Goal: Answer question/provide support: Share knowledge or assist other users

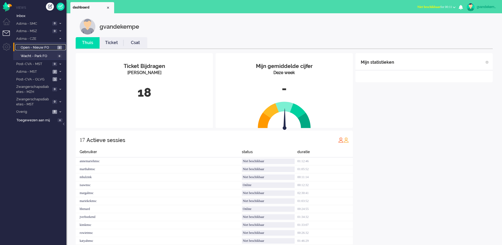
click at [59, 47] on span "2" at bounding box center [59, 48] width 5 height 4
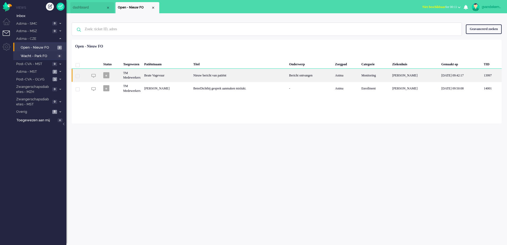
click at [212, 76] on div "Nieuw bericht van patiënt" at bounding box center [239, 75] width 96 height 13
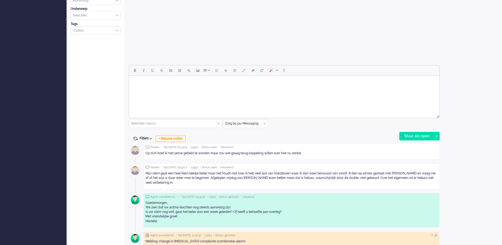
scroll to position [198, 0]
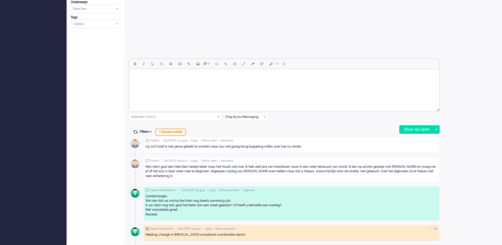
click at [179, 134] on div "+ Nieuwe notitie" at bounding box center [171, 132] width 30 height 6
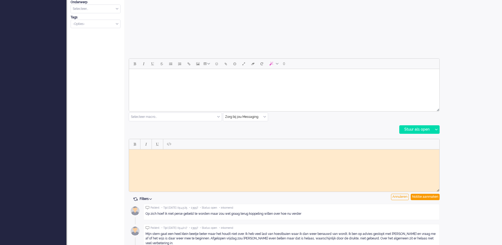
scroll to position [0, 0]
click at [232, 157] on html at bounding box center [284, 153] width 310 height 8
click at [436, 197] on div "Notitie aanmaken" at bounding box center [425, 197] width 29 height 6
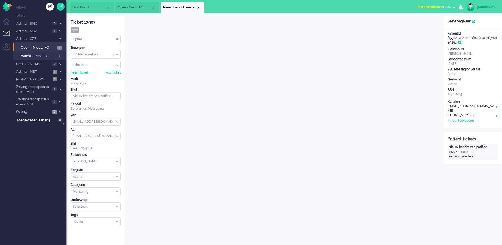
click at [118, 56] on div "TM Medewerkers" at bounding box center [95, 54] width 49 height 8
click at [104, 68] on span "TM Verpleegkundigen" at bounding box center [89, 70] width 32 height 5
click at [198, 7] on div "Close tab" at bounding box center [198, 8] width 4 height 4
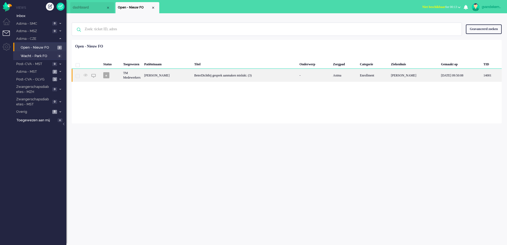
click at [142, 76] on div "TM Medewerkers" at bounding box center [131, 75] width 21 height 13
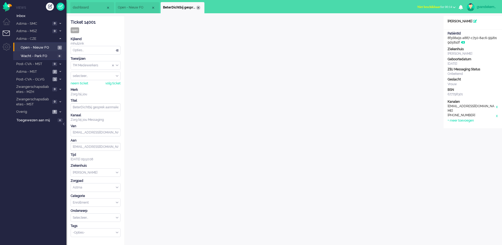
click at [198, 7] on div "Close tab" at bounding box center [198, 8] width 4 height 4
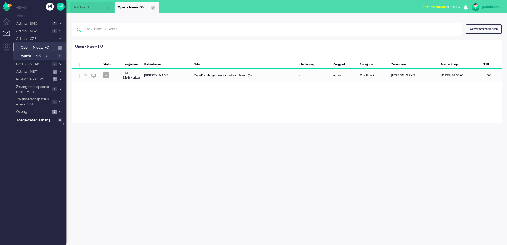
click at [153, 9] on div "Close tab" at bounding box center [153, 8] width 4 height 4
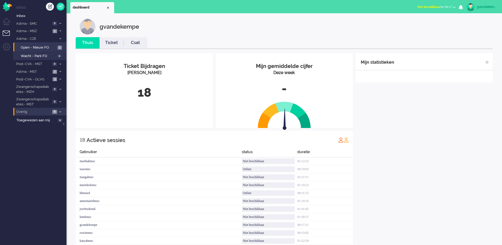
click at [60, 111] on icon at bounding box center [60, 112] width 2 height 2
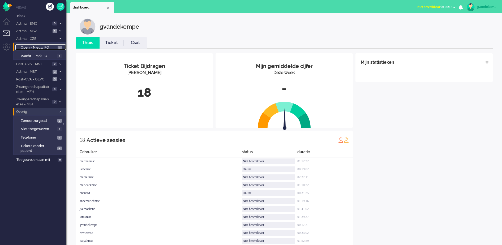
click at [56, 49] on span "Open - Nieuw FO" at bounding box center [39, 47] width 36 height 5
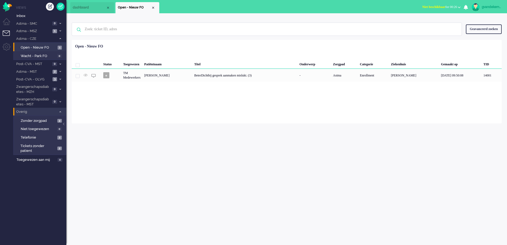
click at [394, 210] on div "gvandekempe Thuis Ticket Csat Mijn gemiddelde cijfer Deze week - Ticket Bijdrag…" at bounding box center [286, 129] width 441 height 232
click at [493, 5] on div "gvandekempe" at bounding box center [492, 6] width 20 height 5
click at [476, 35] on link "Instellingen" at bounding box center [485, 35] width 40 height 5
select select
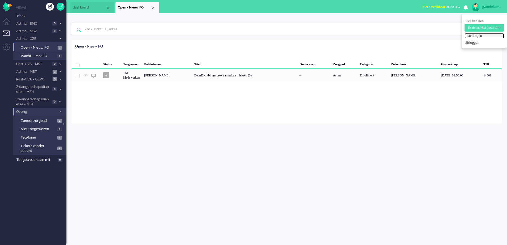
select select
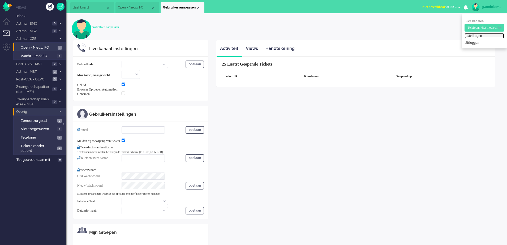
select select "browser"
checkbox input "true"
type input "[EMAIL_ADDRESS][DOMAIN_NAME]"
checkbox input "true"
type input "[PHONE_NUMBER]"
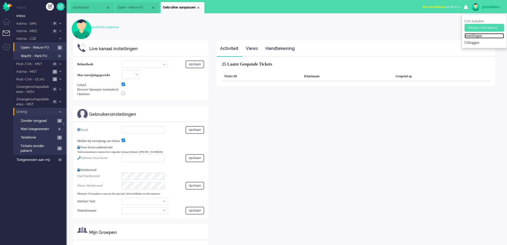
select select "nl"
select select "en_GB"
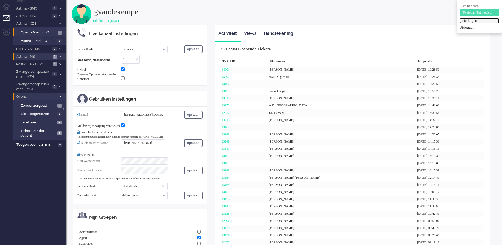
scroll to position [6, 0]
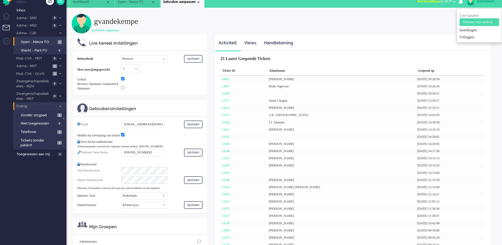
click at [164, 58] on select "Call phone number Call sip number Browser App client" at bounding box center [144, 58] width 46 height 7
select select "inbound-new"
click at [121, 55] on select "Call phone number Call sip number Browser App client" at bounding box center [144, 58] width 46 height 7
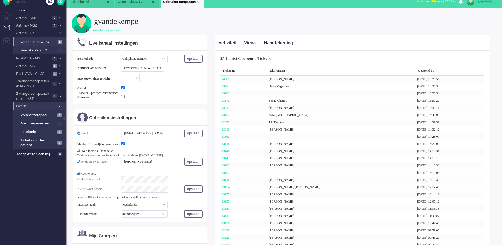
click at [163, 67] on input "browserxDNKu63WtD3Fxja" at bounding box center [142, 68] width 43 height 7
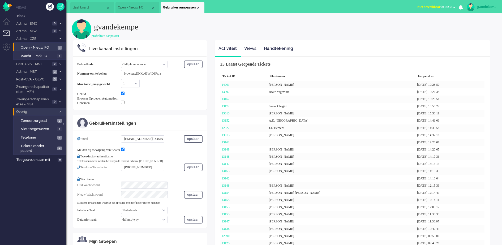
scroll to position [0, 1]
drag, startPoint x: 122, startPoint y: 72, endPoint x: 185, endPoint y: 72, distance: 62.9
click at [185, 72] on div "Nummer om te bellen browserxDNKu63WtD3Fxja" at bounding box center [139, 73] width 125 height 7
type input "[PHONE_NUMBER]"
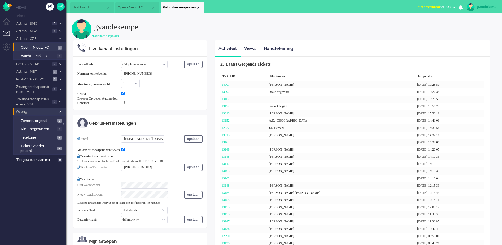
click at [203, 105] on div "Belmethode Call phone number Call sip number Browser App client opslaan Nummer …" at bounding box center [139, 83] width 133 height 53
click at [410, 34] on div "profielfoto aanpassen" at bounding box center [284, 36] width 425 height 5
click at [454, 7] on b "button" at bounding box center [454, 7] width 3 height 2
click at [413, 23] on label "Online" at bounding box center [434, 24] width 42 height 5
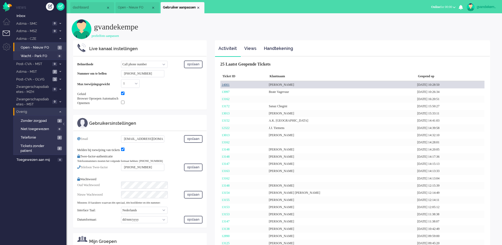
click at [226, 85] on link "14001" at bounding box center [226, 85] width 8 height 4
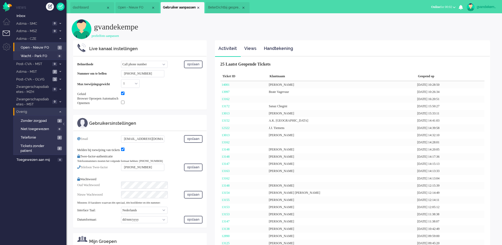
click at [220, 7] on span "BeterDichtbij gesprek aanmaken mislukt. (3)" at bounding box center [224, 7] width 33 height 5
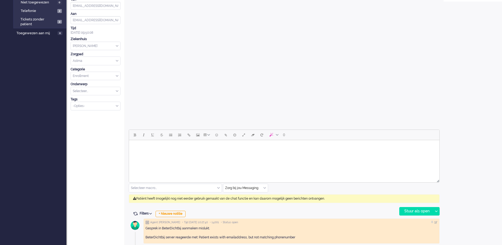
scroll to position [126, 0]
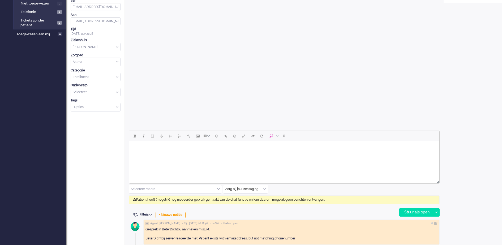
click at [265, 189] on div "Zorg bij jou Messaging" at bounding box center [245, 189] width 45 height 8
click at [474, 139] on div "Open custom software Patiëntnaam [PERSON_NAME] PatiëntId 8f568a91-a887-c750-84c…" at bounding box center [473, 84] width 58 height 388
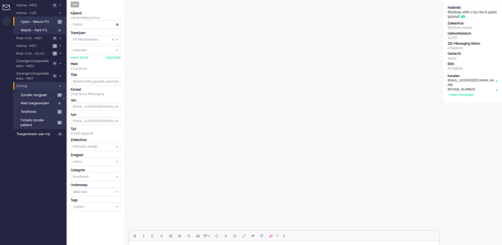
scroll to position [0, 0]
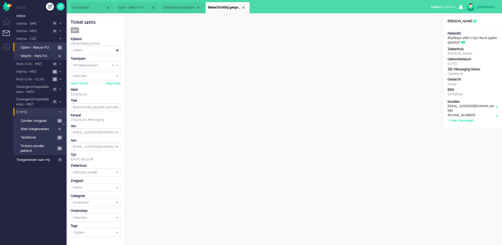
click at [175, 8] on span "Gebruiker aanpassen" at bounding box center [179, 7] width 33 height 5
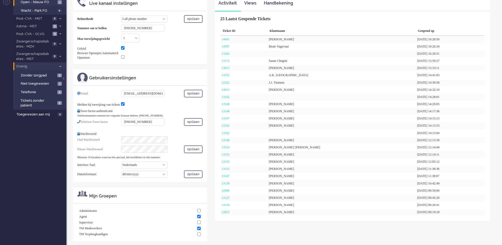
scroll to position [48, 0]
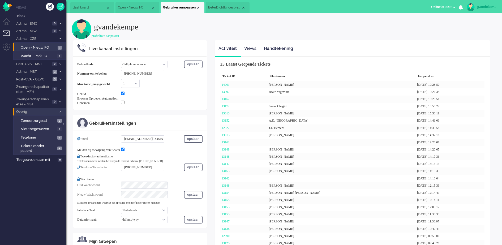
click at [231, 5] on span "BeterDichtbij gesprek aanmaken mislukt. (3)" at bounding box center [224, 7] width 33 height 5
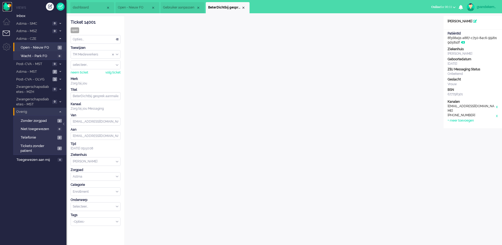
click at [6, 5] on img "Omnidesk" at bounding box center [7, 6] width 9 height 9
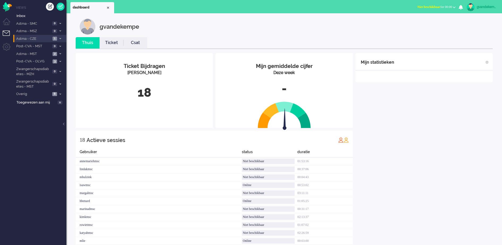
click at [54, 38] on span "1" at bounding box center [55, 39] width 5 height 4
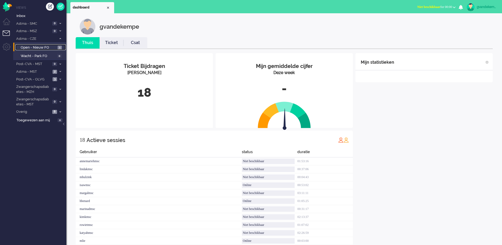
click at [54, 46] on span "Open - Nieuw FO" at bounding box center [39, 47] width 36 height 5
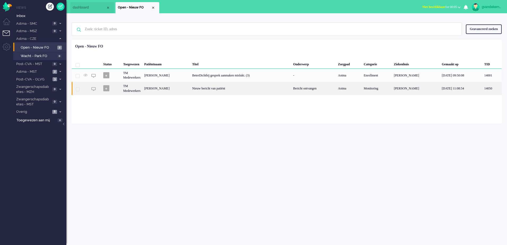
click at [224, 89] on div "Nieuw bericht van patiënt" at bounding box center [240, 88] width 101 height 13
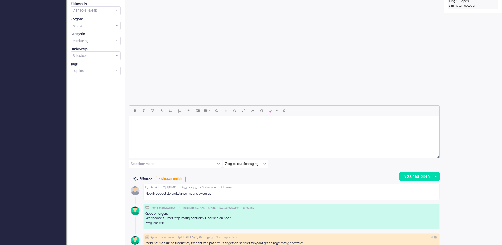
scroll to position [166, 0]
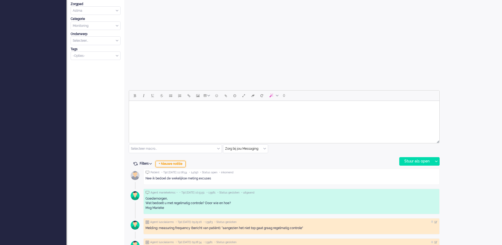
click at [168, 162] on div "+ Nieuwe notitie" at bounding box center [171, 164] width 30 height 6
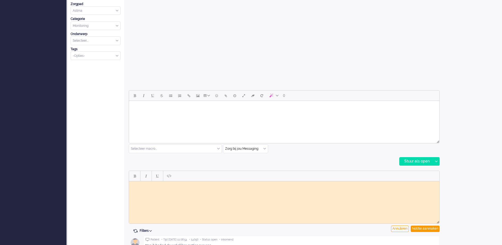
scroll to position [0, 0]
click at [169, 186] on body "Rich Text Area. Press ALT-0 for help." at bounding box center [284, 185] width 306 height 4
click at [433, 228] on div "Notitie aanmaken" at bounding box center [425, 229] width 29 height 6
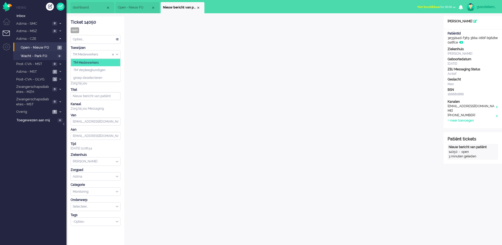
click at [118, 53] on div "TM Medewerkers" at bounding box center [95, 54] width 49 height 8
click at [110, 68] on li "TM Verpleegkundigen" at bounding box center [95, 70] width 49 height 8
click at [198, 7] on div "Close tab" at bounding box center [198, 8] width 4 height 4
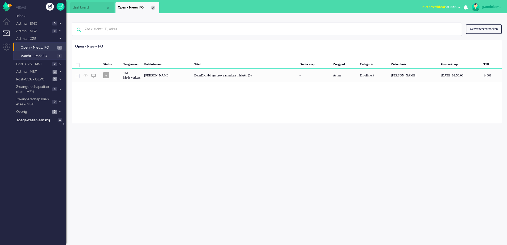
click at [155, 8] on div "Close tab" at bounding box center [153, 8] width 4 height 4
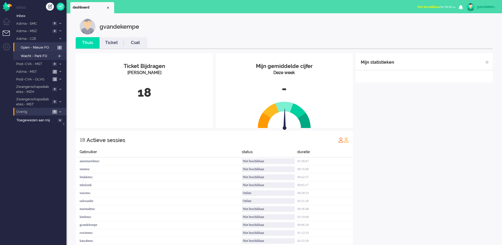
click at [57, 111] on span "6" at bounding box center [54, 112] width 5 height 4
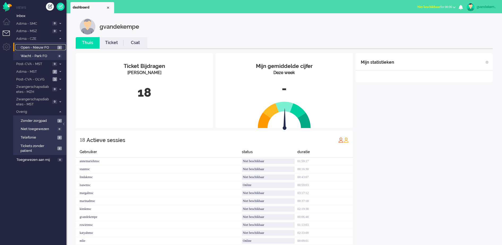
click at [53, 48] on span "Open - Nieuw FO" at bounding box center [38, 47] width 35 height 5
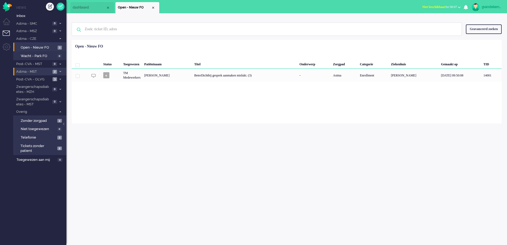
click at [60, 70] on span at bounding box center [60, 71] width 4 height 3
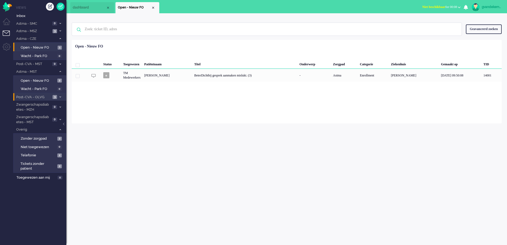
click at [59, 96] on span at bounding box center [60, 97] width 4 height 3
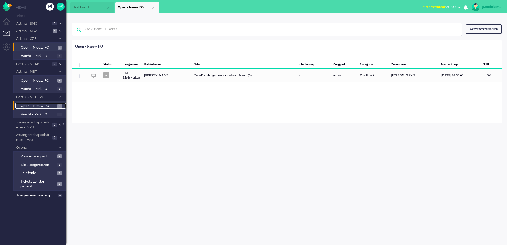
click at [53, 106] on span "Open - Nieuw FO" at bounding box center [38, 106] width 35 height 5
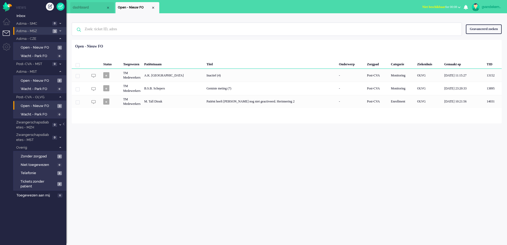
click at [59, 30] on icon at bounding box center [60, 31] width 2 height 2
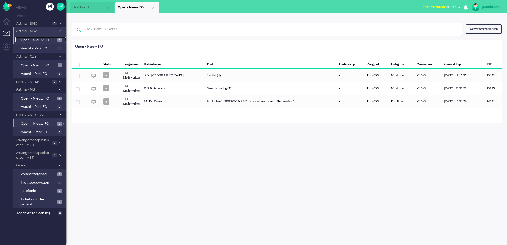
click at [48, 39] on span "Open - Nieuw FO" at bounding box center [38, 40] width 35 height 5
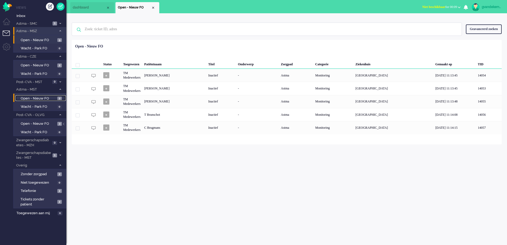
click at [52, 98] on span "Open - Nieuw FO" at bounding box center [38, 98] width 35 height 5
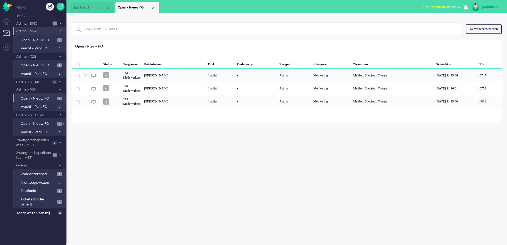
click at [457, 6] on button "Niet beschikbaar for 00:09" at bounding box center [441, 7] width 45 height 8
click at [422, 23] on label "Online" at bounding box center [439, 24] width 42 height 5
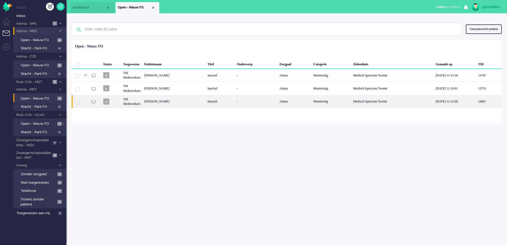
click at [182, 99] on div "Bianca Laurentia Cecilia Maria Nijhuis" at bounding box center [173, 101] width 63 height 13
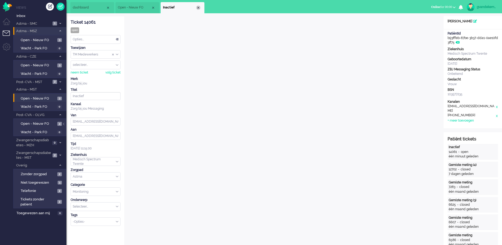
click at [198, 7] on div "Close tab" at bounding box center [198, 8] width 4 height 4
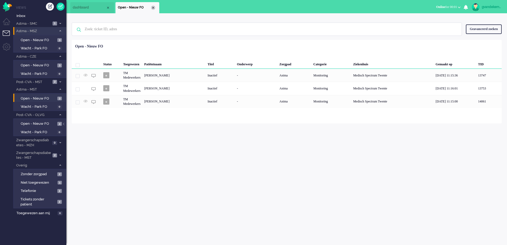
click at [154, 6] on div "Close tab" at bounding box center [153, 8] width 4 height 4
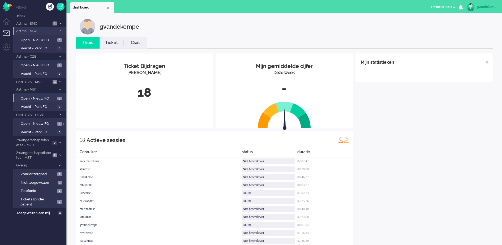
click at [422, 170] on div "Mijn statistieken + Statistieken toevoegen Bel tijd (gemiddelde dag) Wrapup tij…" at bounding box center [424, 179] width 137 height 253
click at [53, 183] on span "Niet toegewezen" at bounding box center [39, 182] width 36 height 5
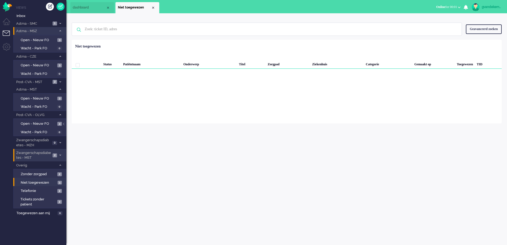
click at [61, 154] on icon at bounding box center [60, 155] width 2 height 2
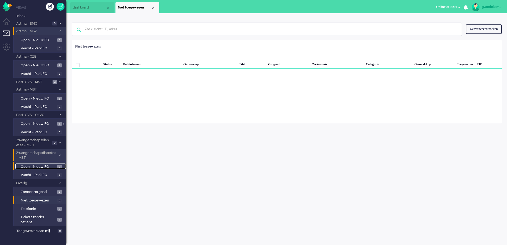
click at [45, 165] on span "Open - Nieuw FO" at bounding box center [38, 166] width 35 height 5
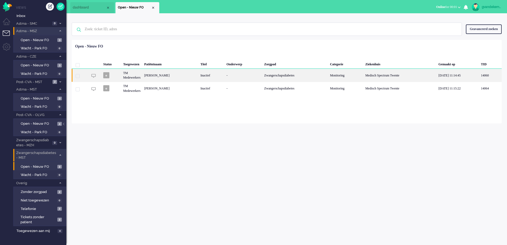
click at [97, 74] on div "14060" at bounding box center [94, 75] width 13 height 13
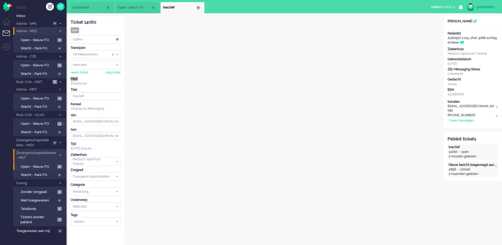
click at [199, 8] on div "Close tab" at bounding box center [198, 8] width 4 height 4
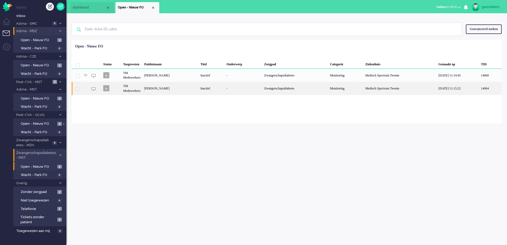
click at [154, 88] on div "Merve Akman" at bounding box center [170, 88] width 56 height 13
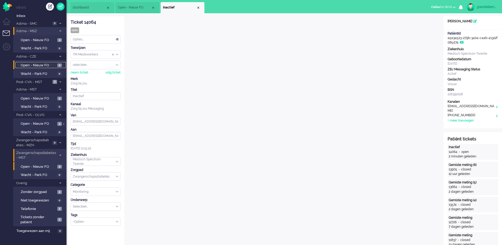
click at [45, 66] on span "Open - Nieuw FO" at bounding box center [38, 65] width 35 height 5
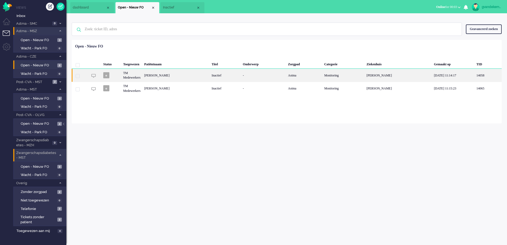
click at [183, 75] on div "Mustafa Güngör" at bounding box center [175, 75] width 67 height 13
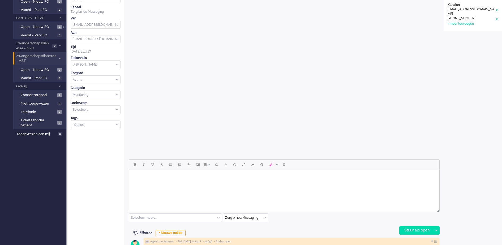
scroll to position [110, 0]
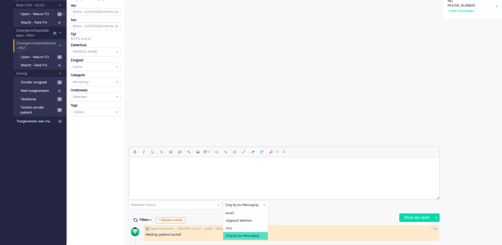
click at [264, 205] on div "Zorg bij jou Messaging" at bounding box center [245, 205] width 45 height 8
click at [250, 221] on span "uitgaand telefoon" at bounding box center [239, 221] width 26 height 5
click at [422, 217] on div "Stuur als open" at bounding box center [416, 218] width 33 height 8
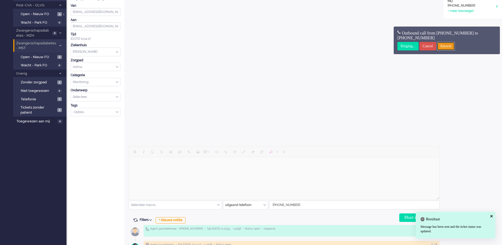
click at [455, 45] on input "Answer" at bounding box center [446, 46] width 18 height 8
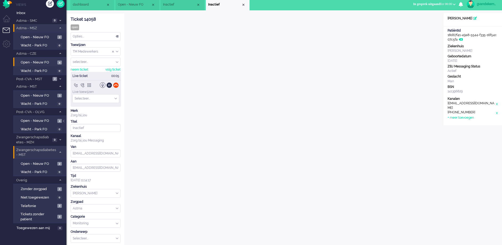
scroll to position [0, 0]
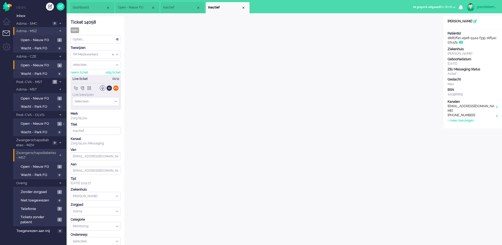
click at [117, 87] on div at bounding box center [116, 88] width 6 height 6
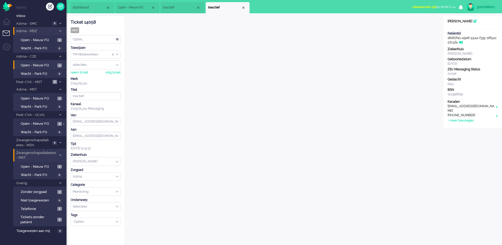
click at [456, 6] on button "Administratie tijd for 00:00:15" at bounding box center [434, 7] width 50 height 8
click at [174, 8] on span "Inactief" at bounding box center [179, 7] width 33 height 5
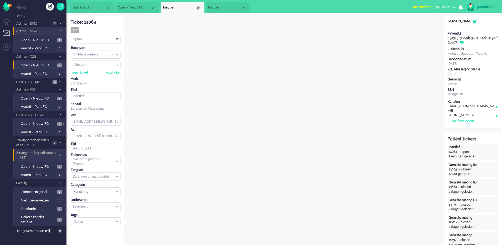
click at [199, 7] on div "Close tab" at bounding box center [198, 8] width 4 height 4
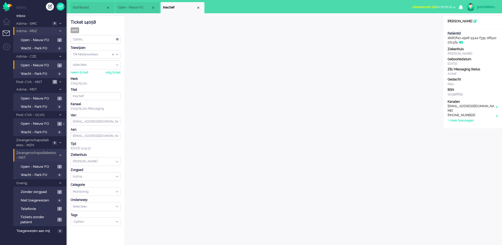
click at [142, 6] on span "Open - Nieuw FO" at bounding box center [134, 7] width 33 height 5
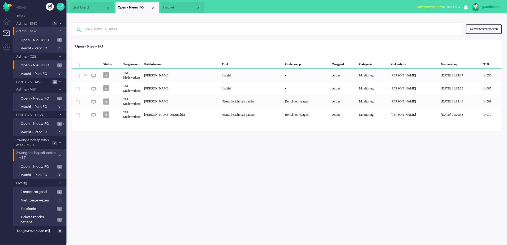
click at [174, 7] on span "Inactief" at bounding box center [179, 7] width 33 height 5
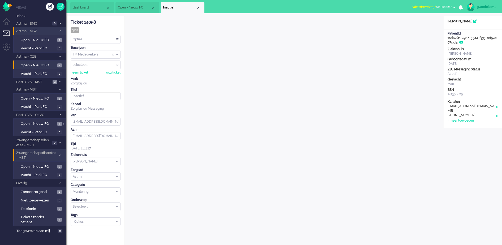
click at [489, 5] on div "gvandekempe" at bounding box center [487, 6] width 20 height 5
click at [478, 6] on div "gvandekempe" at bounding box center [487, 6] width 20 height 5
click at [471, 7] on img at bounding box center [471, 7] width 8 height 8
click at [465, 36] on link "Instellingen" at bounding box center [480, 35] width 40 height 5
select select
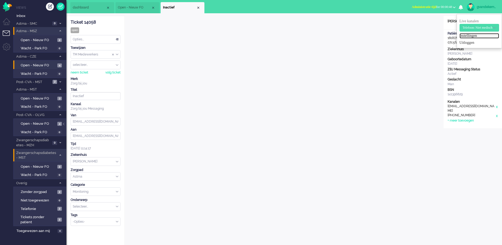
select select
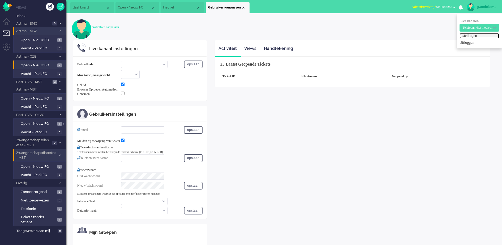
select select "browser"
checkbox input "true"
type input "[EMAIL_ADDRESS][DOMAIN_NAME]"
checkbox input "true"
type input "[PHONE_NUMBER]"
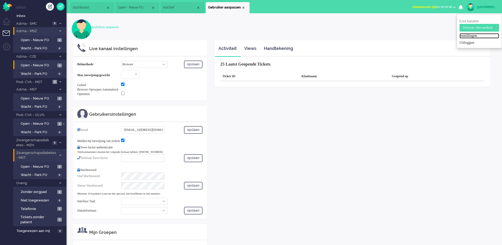
select select "nl"
select select "en_GB"
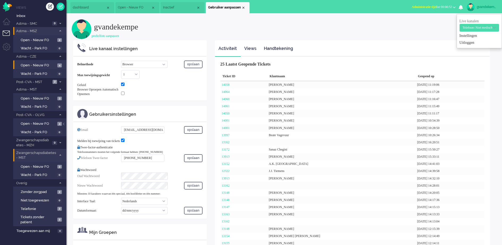
click at [164, 63] on select "Call phone number Call sip number Browser App client" at bounding box center [144, 64] width 46 height 7
select select "inbound-new"
click at [121, 61] on select "Call phone number Call sip number Browser App client" at bounding box center [144, 64] width 46 height 7
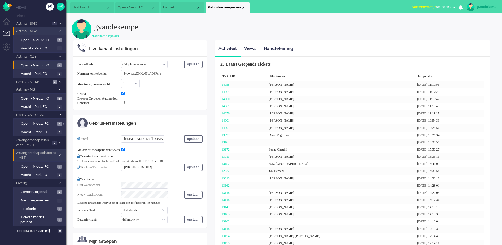
click at [148, 72] on input "browserxDNKu63WtD3Fxja" at bounding box center [142, 73] width 43 height 7
click at [134, 74] on input "browserxDNKu63WtD3Fxja" at bounding box center [142, 73] width 43 height 7
click at [130, 74] on input "browserxDNKu63WtD3Fxja" at bounding box center [142, 73] width 43 height 7
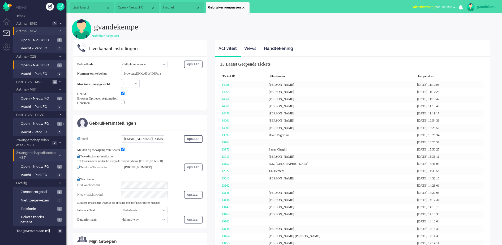
click at [123, 73] on input "browserxDNKu63WtD3Fxja" at bounding box center [142, 73] width 43 height 7
click at [124, 73] on input "browserxDNKu63WtD3Fxja" at bounding box center [142, 73] width 43 height 7
drag, startPoint x: 151, startPoint y: 73, endPoint x: 177, endPoint y: 76, distance: 25.8
click at [177, 76] on div "Nummer om te bellen +31683558666browserxDNKu63WtD3Fxja" at bounding box center [139, 73] width 125 height 7
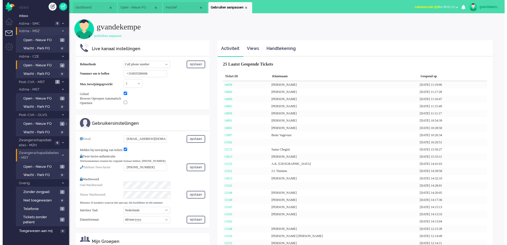
scroll to position [0, 0]
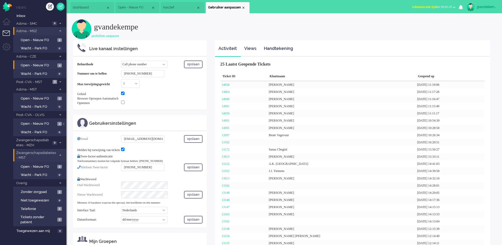
type input "[PHONE_NUMBER]"
click at [123, 103] on input "checkbox" at bounding box center [122, 102] width 3 height 3
checkbox input "false"
click at [197, 64] on button "opslaan" at bounding box center [193, 65] width 19 height 8
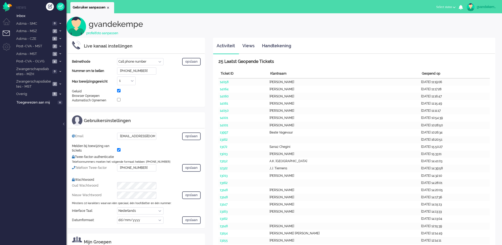
select select "nl"
click at [454, 6] on button "Niet beschikbaar for 00:00" at bounding box center [436, 7] width 45 height 8
click at [416, 24] on label "Online" at bounding box center [434, 24] width 42 height 5
click at [107, 7] on div "Close tab" at bounding box center [108, 8] width 4 height 4
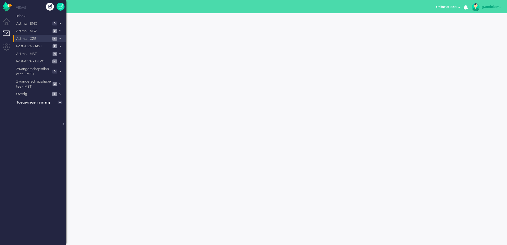
click at [59, 38] on icon at bounding box center [60, 39] width 2 height 2
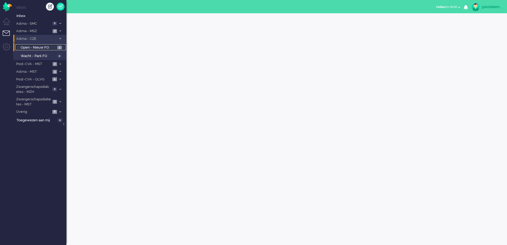
click at [45, 46] on span "Open - Nieuw FO" at bounding box center [38, 47] width 35 height 5
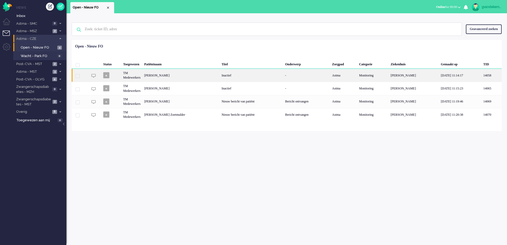
click at [194, 77] on div "Mustafa Güngör" at bounding box center [180, 75] width 77 height 13
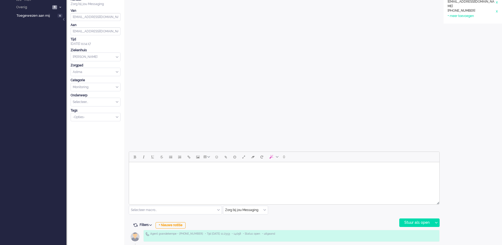
scroll to position [126, 0]
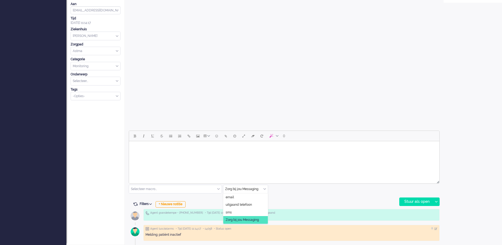
click at [264, 189] on div "Zorg bij jou Messaging" at bounding box center [245, 189] width 45 height 8
click at [244, 205] on span "uitgaand telefoon" at bounding box center [239, 205] width 26 height 5
click at [406, 201] on div "Stuur als open" at bounding box center [416, 202] width 33 height 8
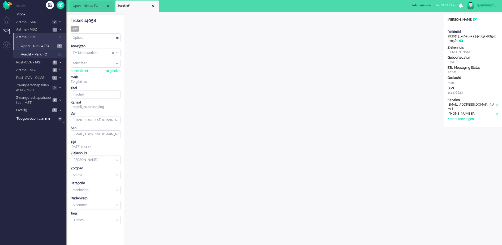
scroll to position [0, 0]
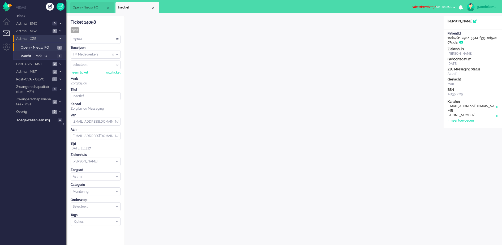
click at [454, 7] on b "button" at bounding box center [454, 7] width 3 height 2
click at [419, 23] on label "Online" at bounding box center [434, 24] width 42 height 5
click at [108, 235] on div "Ticket 14058 open Kijkend Opties... Zet Status Open In afwachting Geparkeerd Op…" at bounding box center [95, 201] width 58 height 371
click at [466, 141] on div "Open custom software Patiëntnaam Mustafa Güngör PatiëntId 18d67f41-49a8-5544-f3…" at bounding box center [473, 201] width 58 height 371
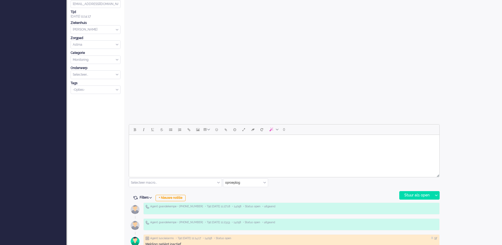
scroll to position [133, 0]
click at [471, 183] on div "Open custom software Patiëntnaam Mustafa Güngör PatiëntId 18d67f41-49a8-5544-f3…" at bounding box center [473, 68] width 58 height 371
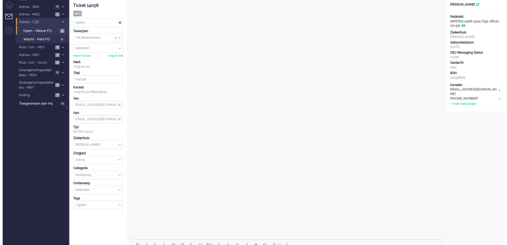
scroll to position [0, 0]
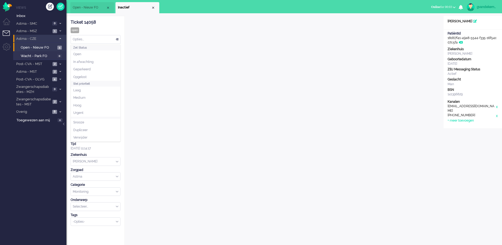
click at [117, 39] on div "Opties..." at bounding box center [95, 39] width 49 height 8
drag, startPoint x: 102, startPoint y: 77, endPoint x: 105, endPoint y: 74, distance: 4.1
click at [103, 76] on li "Opgelost" at bounding box center [95, 77] width 49 height 8
click at [153, 8] on div "Close tab" at bounding box center [153, 8] width 4 height 4
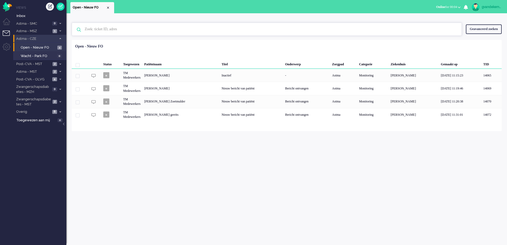
click at [358, 32] on input "text" at bounding box center [268, 29] width 374 height 13
click at [495, 6] on div "gvandekempe" at bounding box center [492, 6] width 20 height 5
click at [471, 43] on link "Uitloggen" at bounding box center [485, 42] width 40 height 5
